Goal: Task Accomplishment & Management: Complete application form

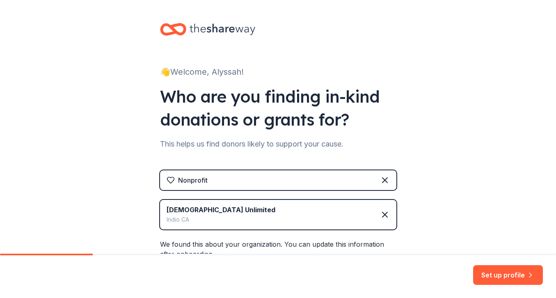
scroll to position [90, 0]
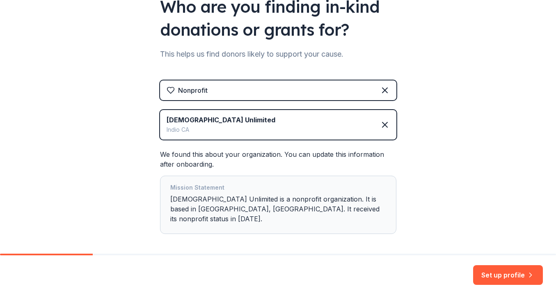
click at [290, 128] on div "[DEMOGRAPHIC_DATA] Unlimited Indio [GEOGRAPHIC_DATA]" at bounding box center [278, 125] width 236 height 30
click at [386, 124] on icon at bounding box center [385, 125] width 10 height 10
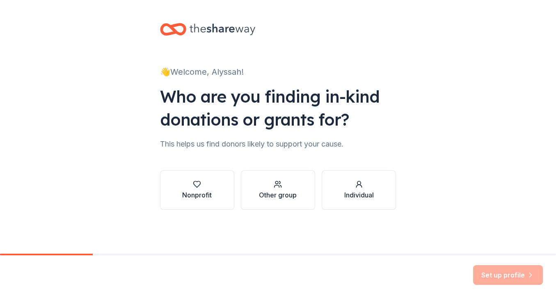
scroll to position [0, 0]
click at [191, 191] on div "Nonprofit" at bounding box center [197, 195] width 30 height 10
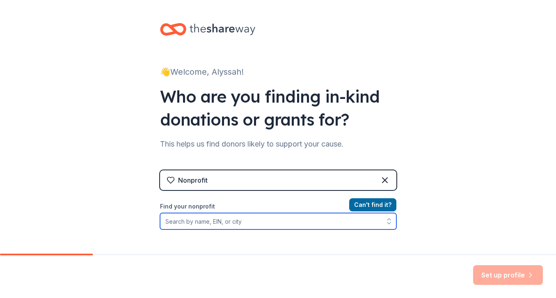
click at [198, 219] on input "Find your nonprofit" at bounding box center [278, 221] width 236 height 16
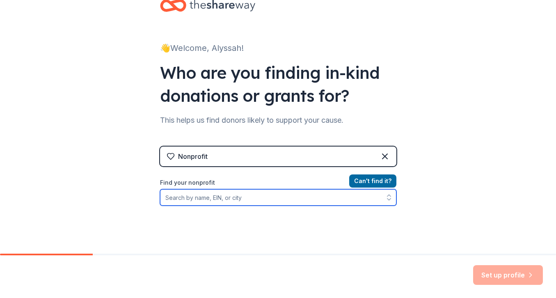
scroll to position [25, 0]
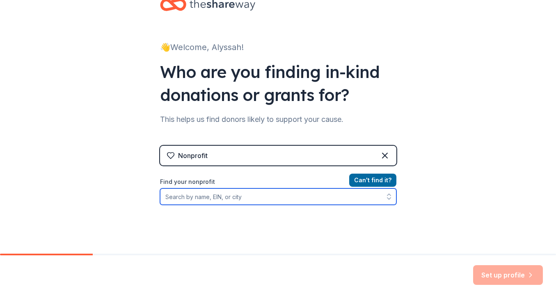
paste input "[US_EMPLOYER_IDENTIFICATION_NUMBER]"
type input "[US_EMPLOYER_IDENTIFICATION_NUMBER]"
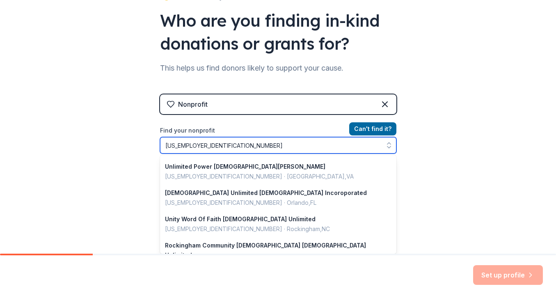
scroll to position [0, 0]
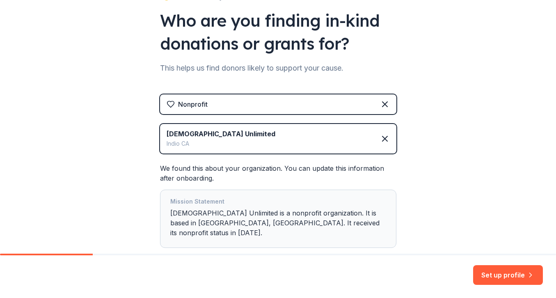
click at [265, 221] on div "Mission Statement [DEMOGRAPHIC_DATA] Unlimited is a nonprofit organization. It …" at bounding box center [278, 218] width 216 height 44
click at [495, 279] on button "Set up profile" at bounding box center [508, 275] width 70 height 20
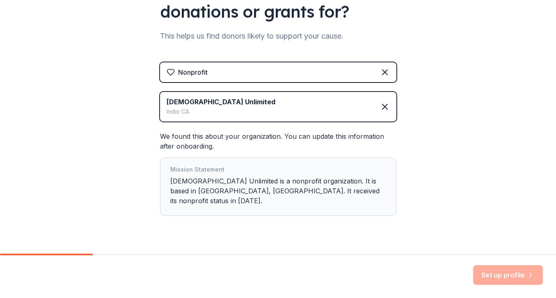
scroll to position [116, 0]
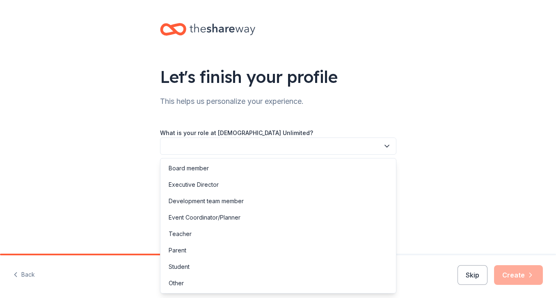
click at [365, 146] on button "button" at bounding box center [278, 145] width 236 height 17
click at [324, 280] on div "Other" at bounding box center [278, 283] width 232 height 16
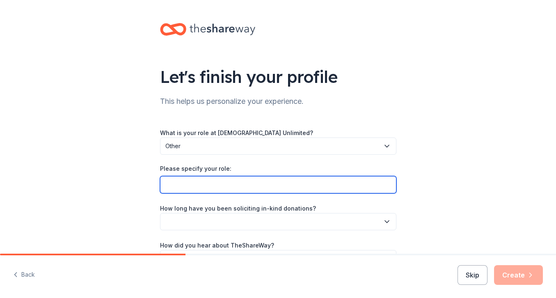
click at [315, 189] on input "Please specify your role:" at bounding box center [278, 184] width 236 height 17
type input "Administrative Assistant"
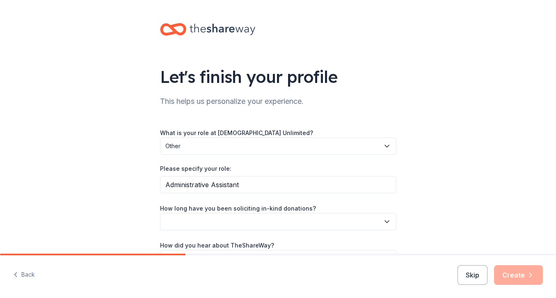
click at [469, 188] on div "Let's finish your profile This helps us personalize your experience. What is yo…" at bounding box center [278, 153] width 556 height 306
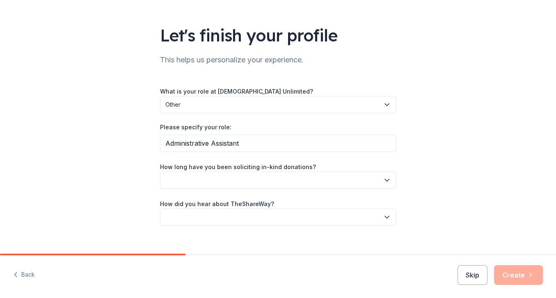
scroll to position [43, 0]
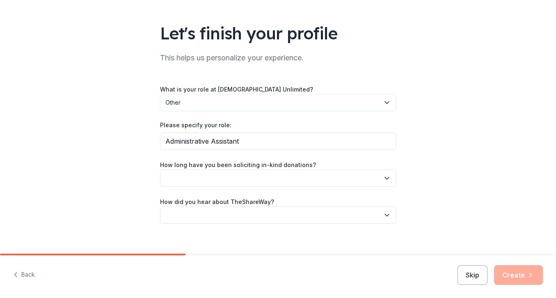
click at [339, 181] on button "button" at bounding box center [278, 177] width 236 height 17
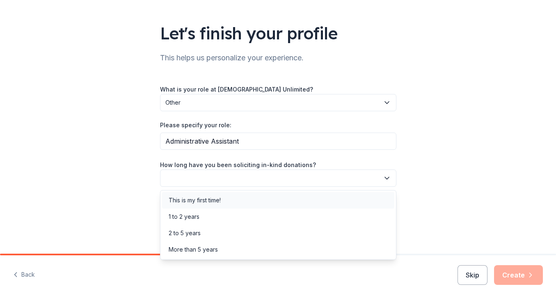
click at [331, 201] on div "This is my first time!" at bounding box center [278, 200] width 232 height 16
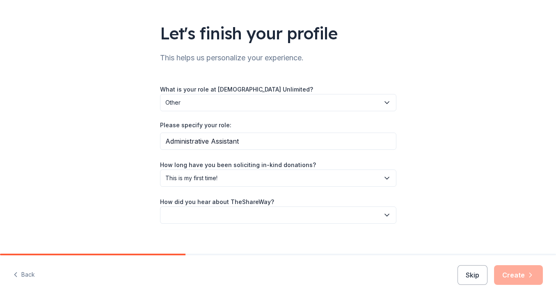
scroll to position [52, 0]
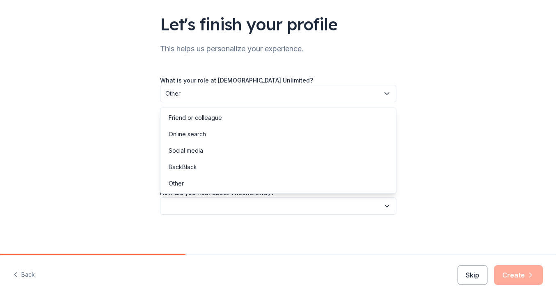
click at [319, 210] on button "button" at bounding box center [278, 205] width 236 height 17
click at [313, 134] on div "Online search" at bounding box center [278, 134] width 232 height 16
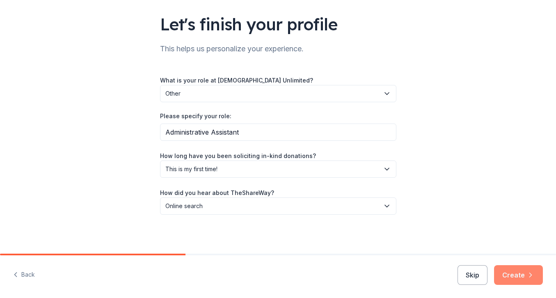
click at [517, 277] on button "Create" at bounding box center [518, 275] width 49 height 20
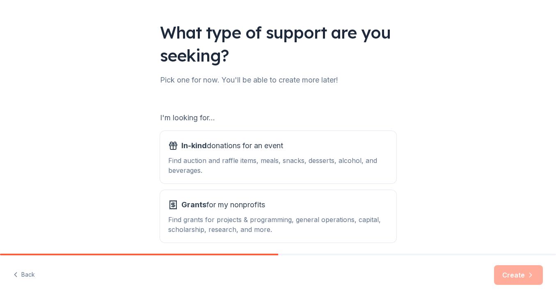
scroll to position [48, 0]
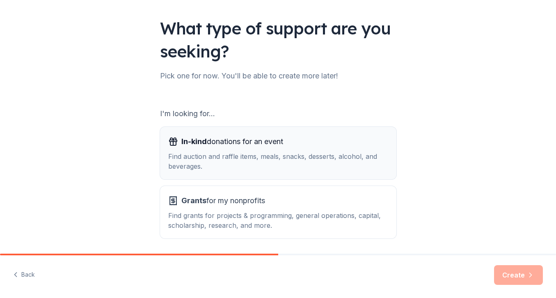
click at [359, 168] on div "Find auction and raffle items, meals, snacks, desserts, alcohol, and beverages." at bounding box center [278, 161] width 220 height 20
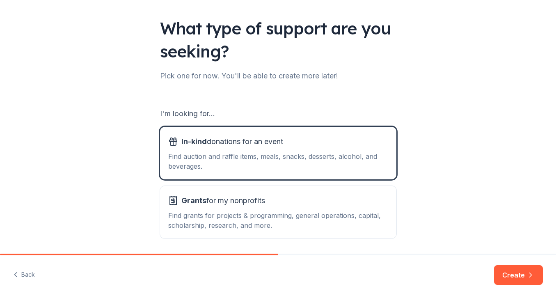
scroll to position [78, 0]
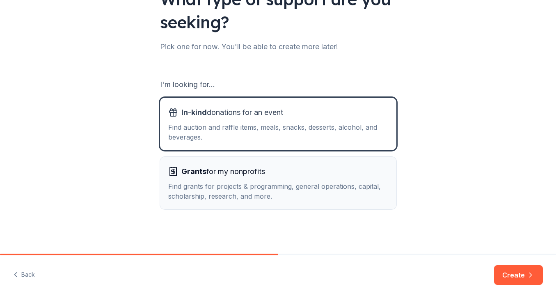
click at [364, 183] on div "Find grants for projects & programming, general operations, capital, scholarshi…" at bounding box center [278, 191] width 220 height 20
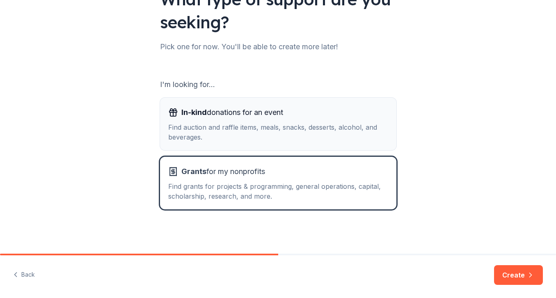
click at [359, 133] on div "Find auction and raffle items, meals, snacks, desserts, alcohol, and beverages." at bounding box center [278, 132] width 220 height 20
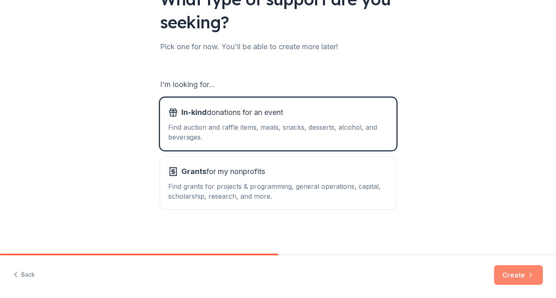
click at [506, 276] on button "Create" at bounding box center [518, 275] width 49 height 20
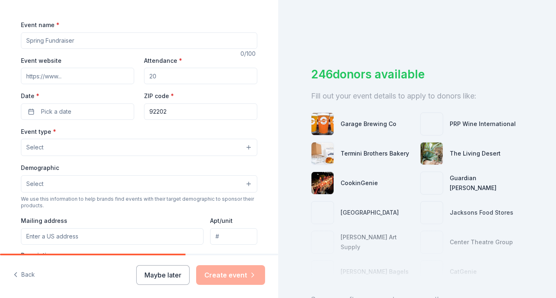
scroll to position [131, 0]
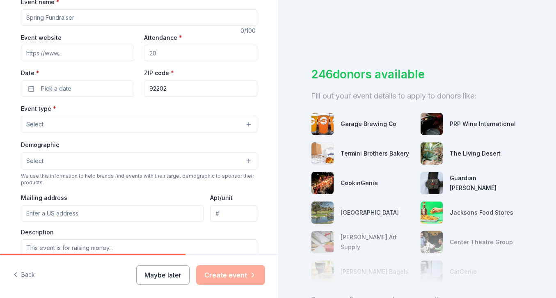
click at [222, 165] on button "Select" at bounding box center [139, 160] width 236 height 17
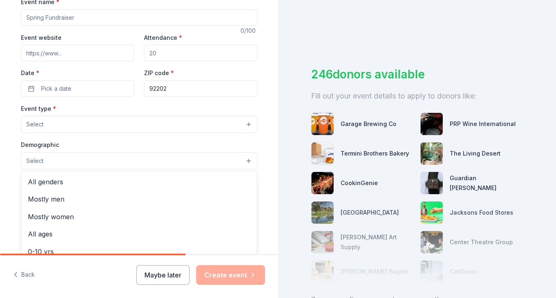
click at [222, 165] on button "Select" at bounding box center [139, 160] width 236 height 17
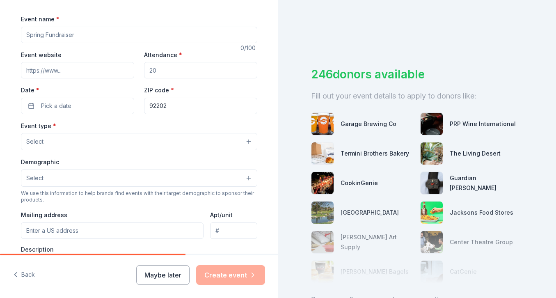
scroll to position [0, 0]
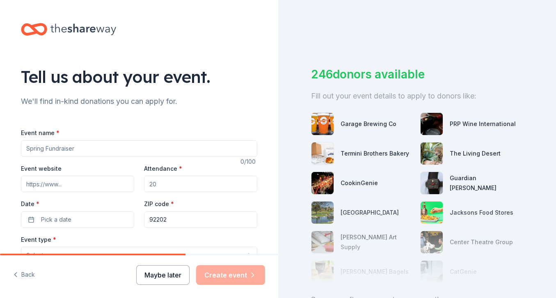
click at [183, 281] on button "Maybe later" at bounding box center [162, 275] width 53 height 20
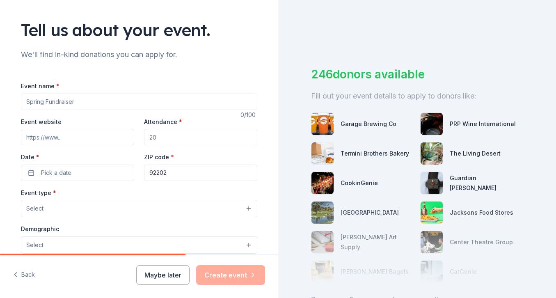
scroll to position [72, 0]
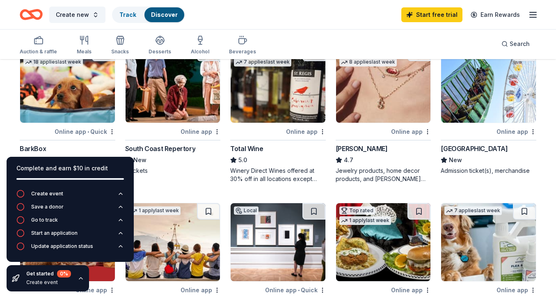
scroll to position [242, 0]
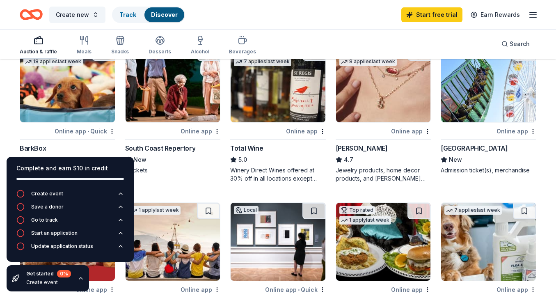
click at [38, 42] on icon "button" at bounding box center [39, 40] width 10 height 10
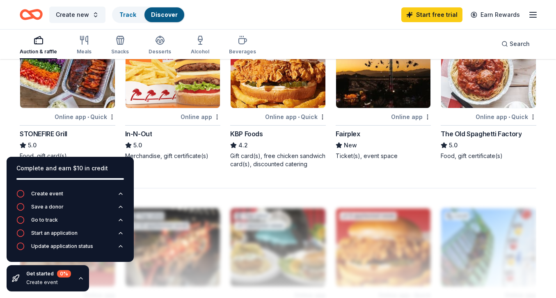
scroll to position [585, 0]
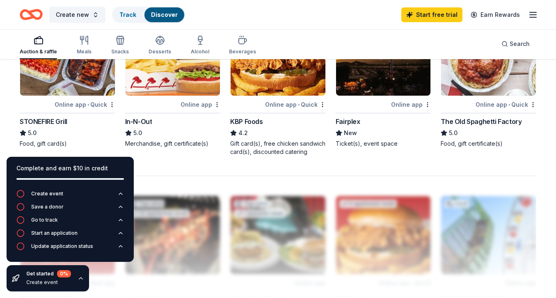
click at [172, 87] on img at bounding box center [172, 57] width 95 height 78
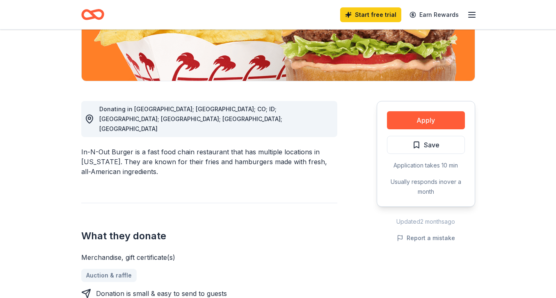
scroll to position [151, 0]
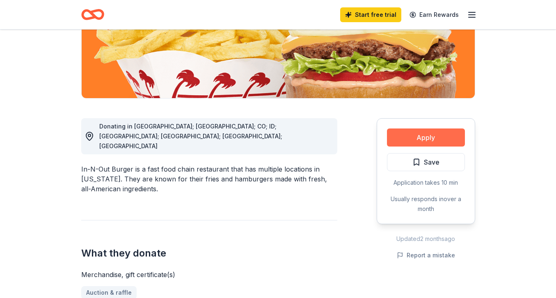
click at [416, 135] on button "Apply" at bounding box center [426, 137] width 78 height 18
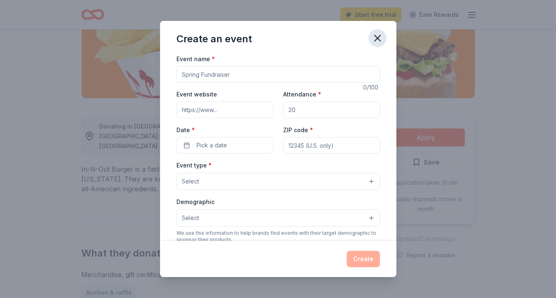
click at [379, 39] on icon "button" at bounding box center [377, 38] width 6 height 6
